Goal: Browse casually

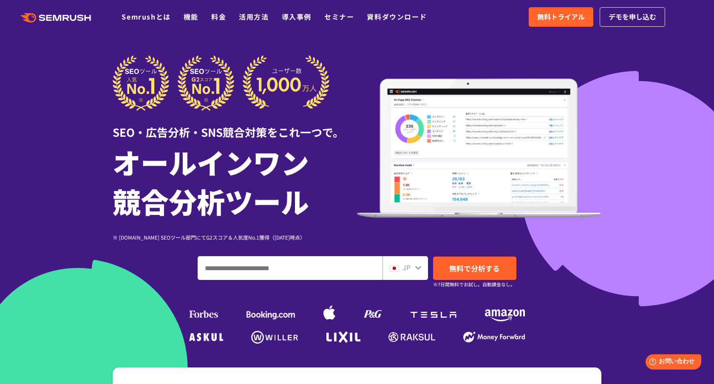
click at [67, 15] on icon at bounding box center [67, 18] width 6 height 6
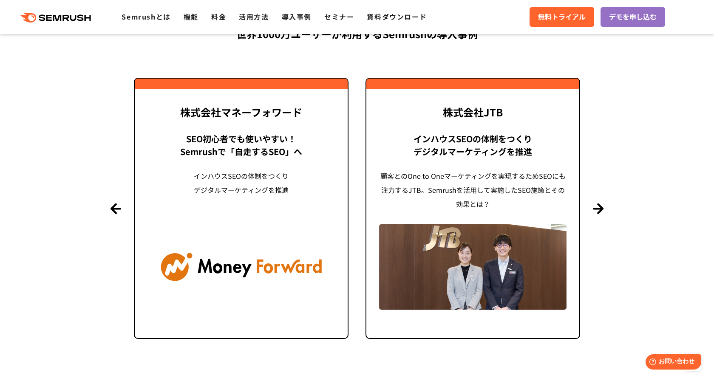
scroll to position [2023, 0]
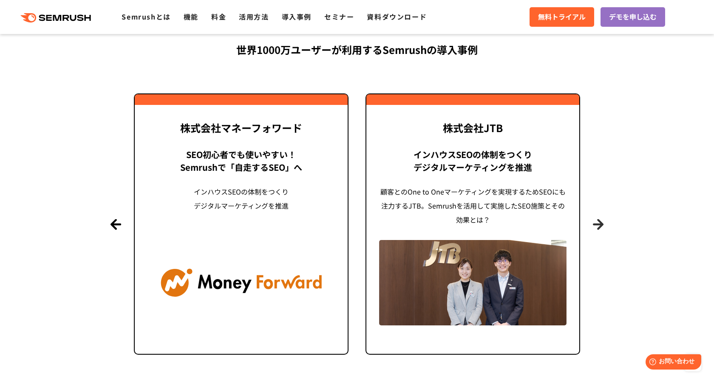
click at [597, 223] on button "Next" at bounding box center [597, 224] width 11 height 11
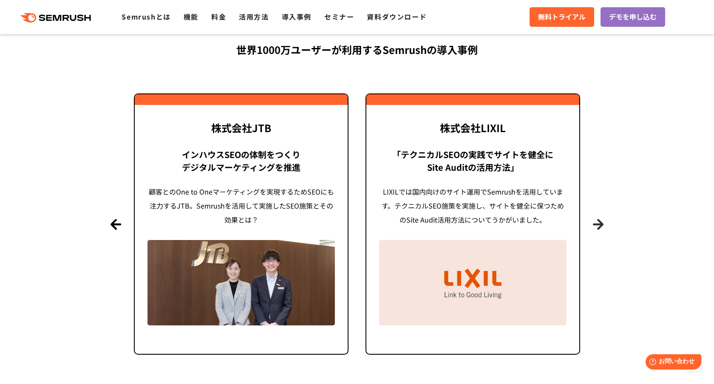
scroll to position [0, 0]
click at [597, 223] on button "Next" at bounding box center [597, 224] width 11 height 11
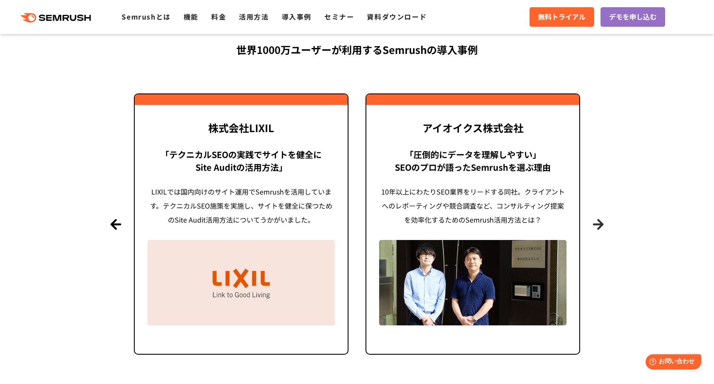
click at [597, 223] on button "Next" at bounding box center [597, 224] width 11 height 11
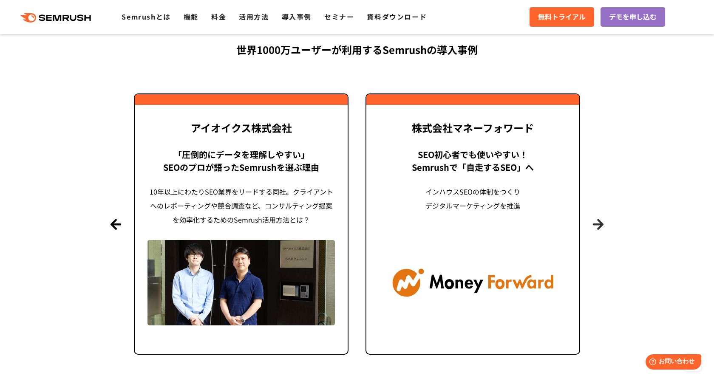
click at [597, 223] on button "Next" at bounding box center [597, 224] width 11 height 11
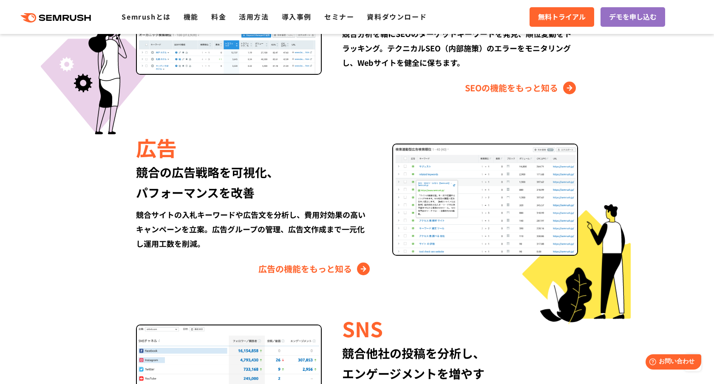
scroll to position [896, 0]
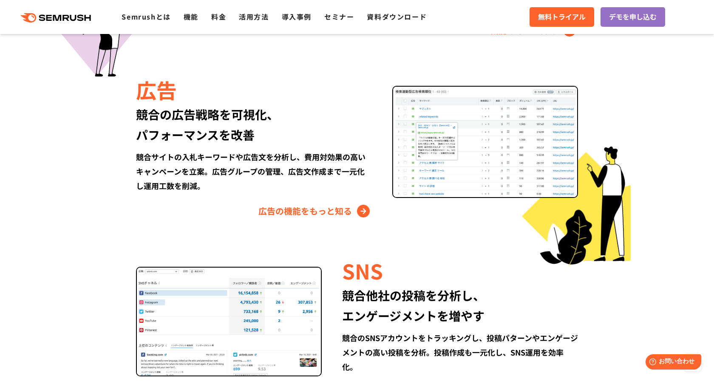
scroll to position [911, 0]
